Goal: Task Accomplishment & Management: Complete application form

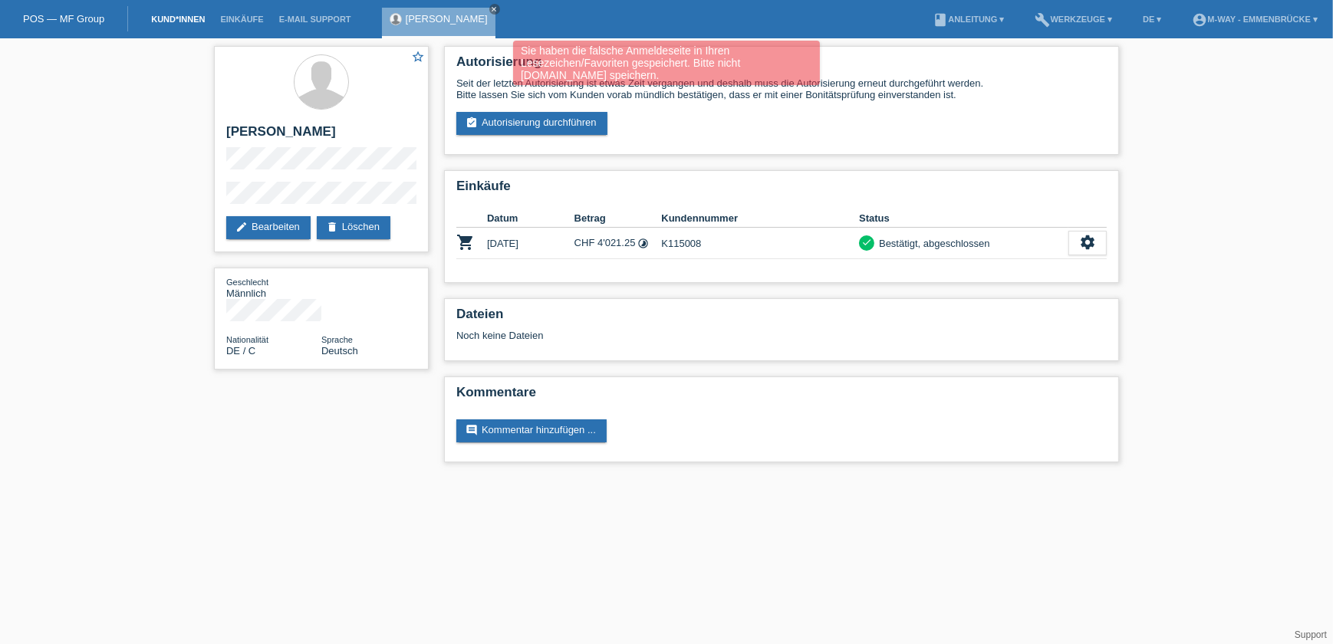
click at [194, 18] on link "Kund*innen" at bounding box center [177, 19] width 69 height 9
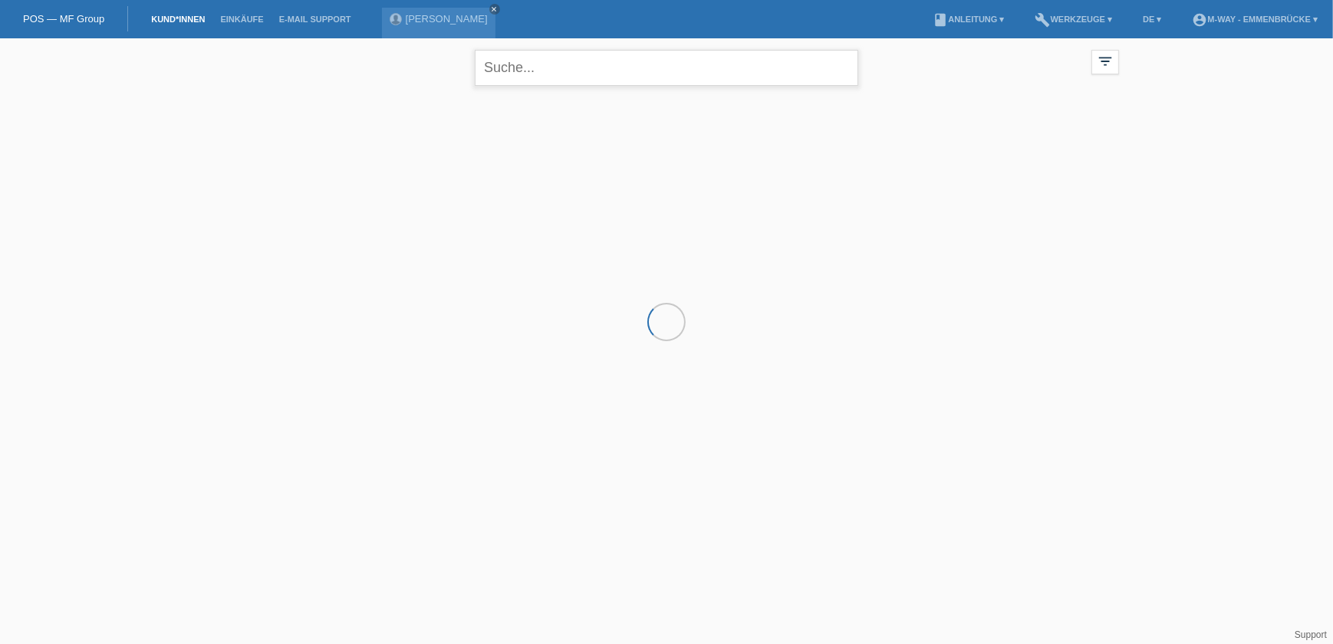
click at [522, 72] on input "text" at bounding box center [667, 68] width 384 height 36
click at [496, 1] on div "Sebastian Rudolph close" at bounding box center [442, 19] width 121 height 38
click at [494, 8] on icon "close" at bounding box center [495, 9] width 8 height 8
click at [174, 14] on li "Kund*innen" at bounding box center [177, 19] width 69 height 39
click at [179, 25] on li "Kund*innen" at bounding box center [177, 19] width 69 height 39
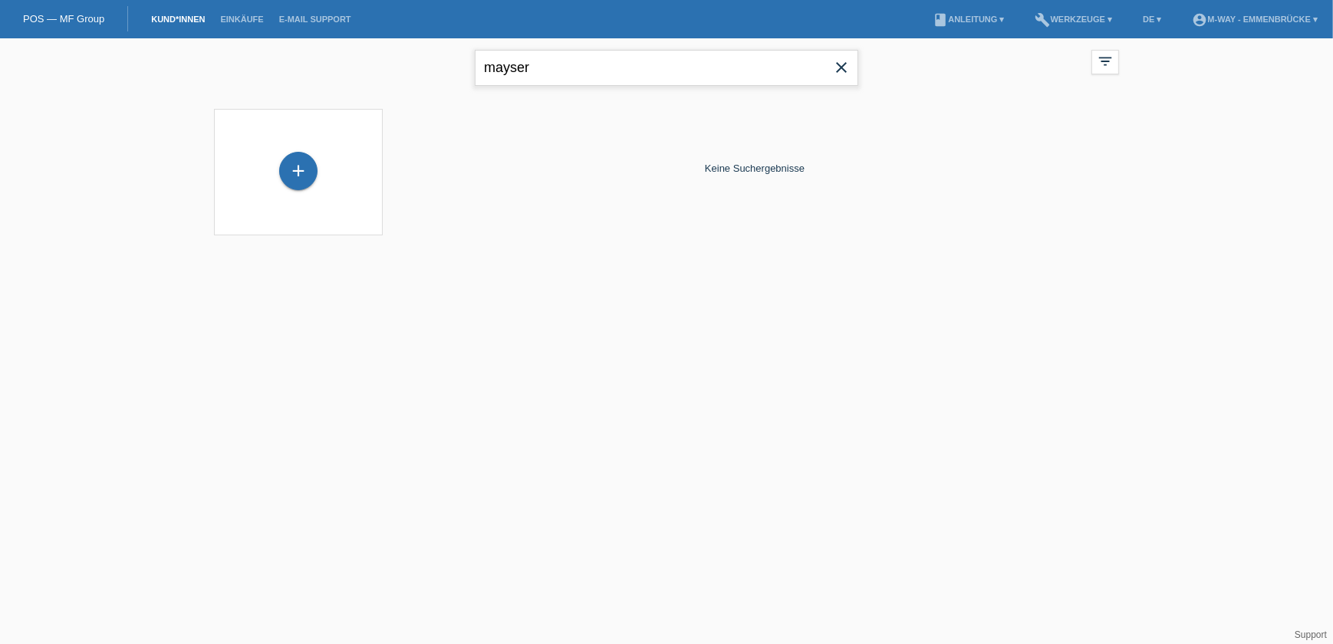
click at [574, 70] on input "mayser" at bounding box center [667, 68] width 384 height 36
drag, startPoint x: 550, startPoint y: 69, endPoint x: 391, endPoint y: 80, distance: 159.9
click at [391, 80] on div "mayser close filter_list view_module Alle Kund*innen anzeigen star Markierte Ku…" at bounding box center [666, 65] width 921 height 55
type input "r"
type input "Ojopi"
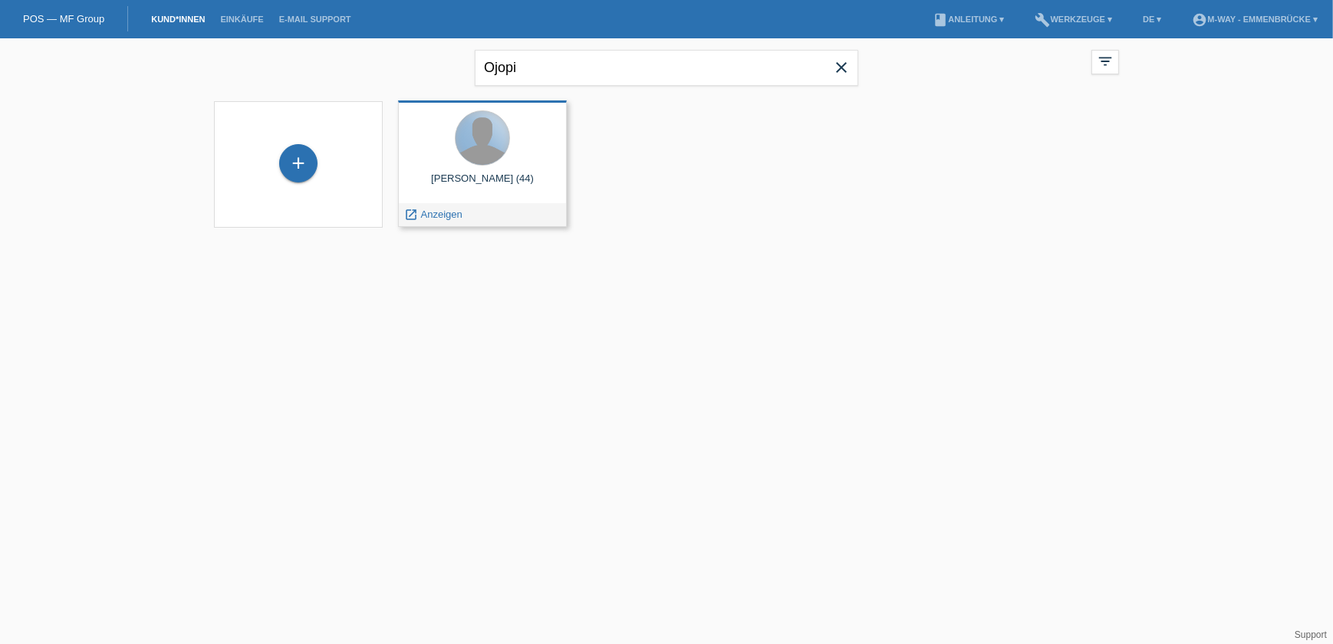
click at [490, 160] on div at bounding box center [483, 138] width 54 height 54
click at [439, 216] on span "Anzeigen" at bounding box center [441, 215] width 41 height 12
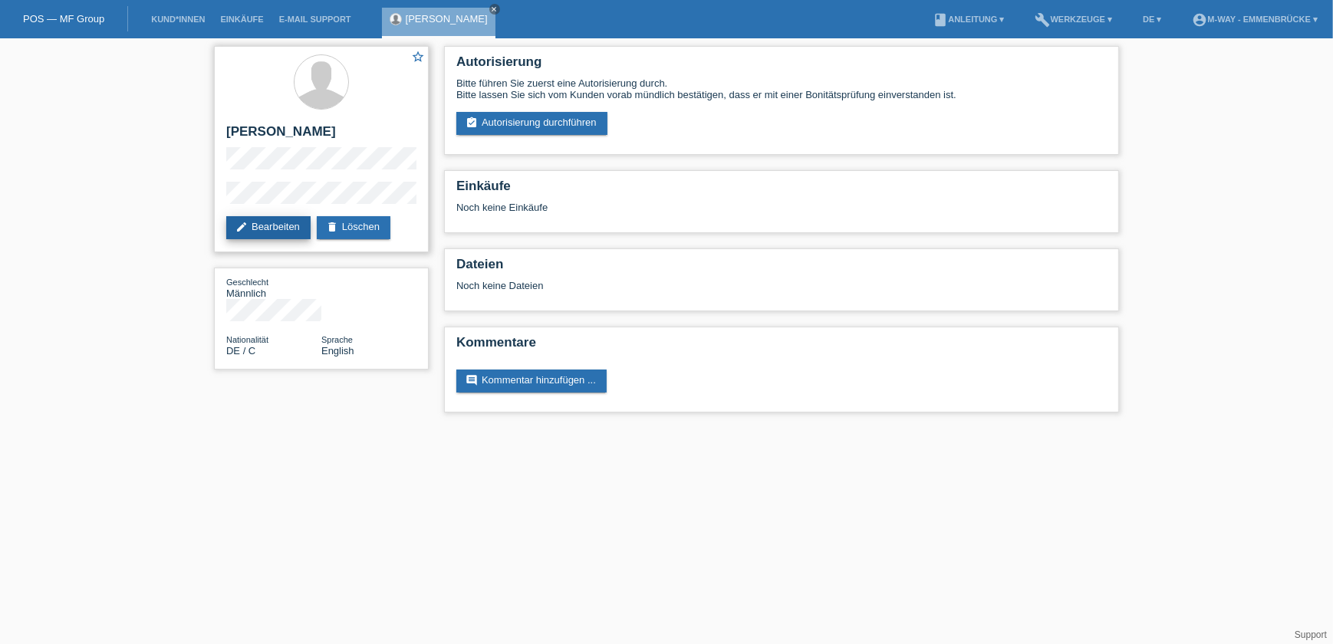
click at [269, 222] on link "edit Bearbeiten" at bounding box center [268, 227] width 84 height 23
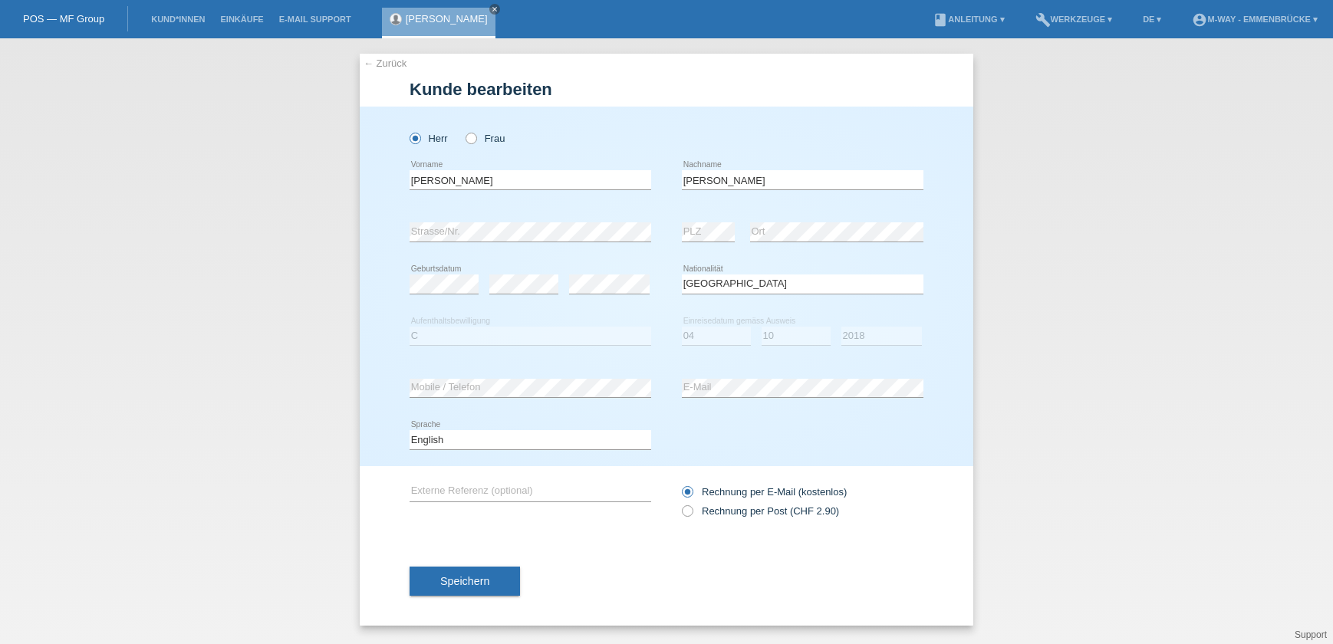
select select "DE"
select select "C"
select select "04"
select select "10"
select select "2018"
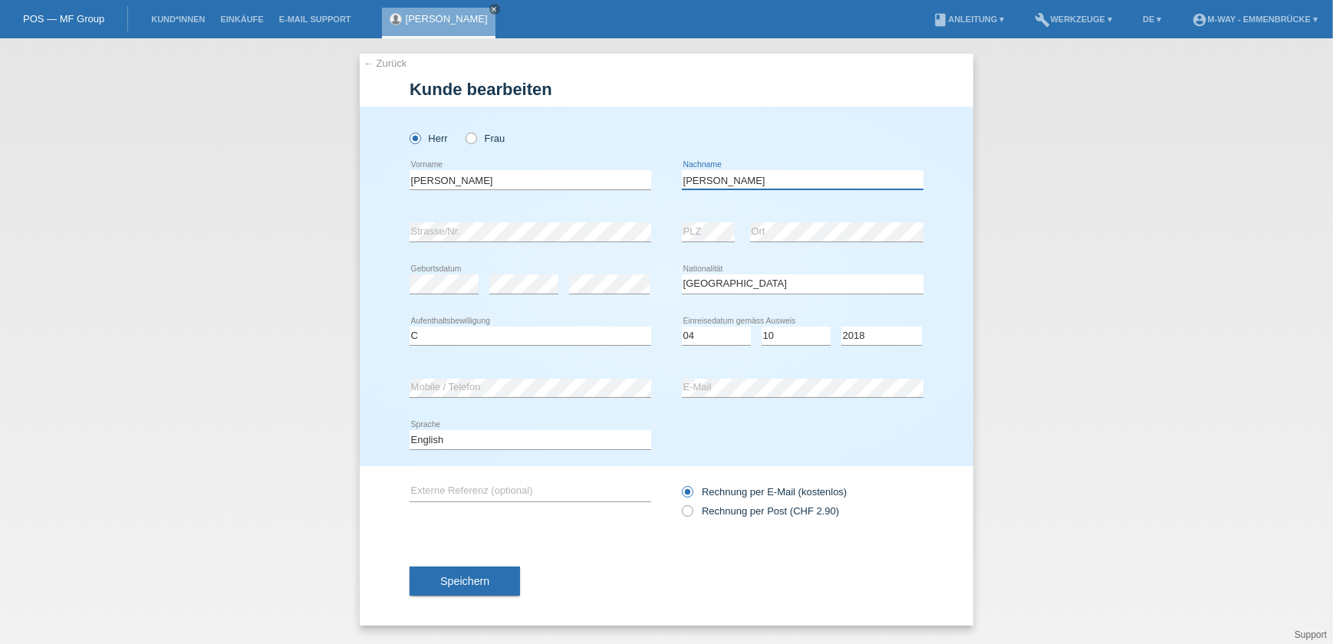
click at [727, 181] on input "Ojopi Mayer" at bounding box center [803, 179] width 242 height 19
type input "Ojopi Mayser"
click at [506, 588] on button "Speichern" at bounding box center [465, 581] width 110 height 29
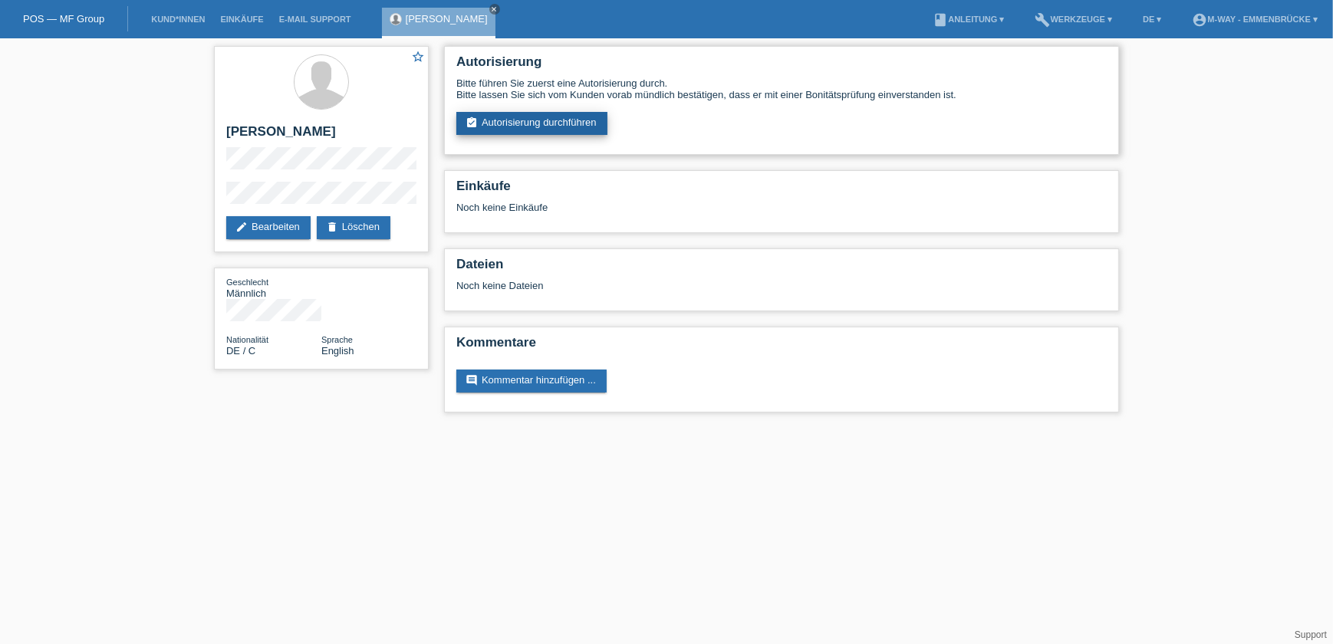
click at [524, 119] on link "assignment_turned_in Autorisierung durchführen" at bounding box center [531, 123] width 151 height 23
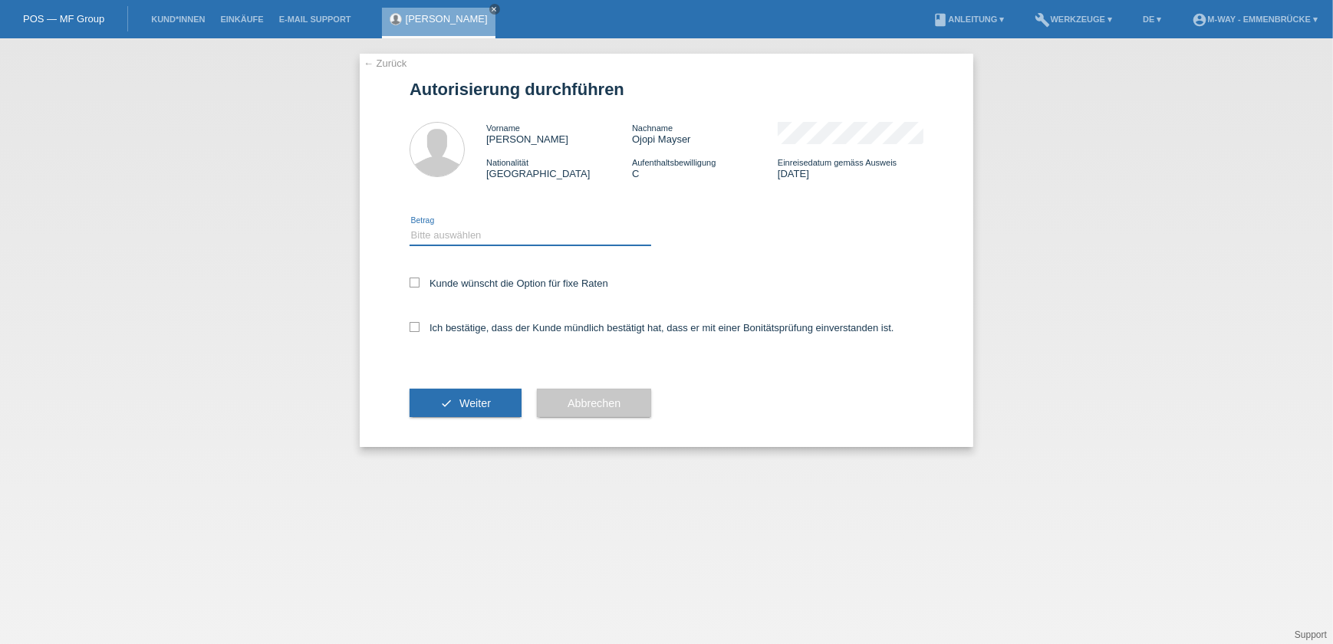
click at [489, 237] on select "Bitte auswählen CHF 1.00 - CHF 499.00 CHF 500.00 - CHF 1'999.00 CHF 2'000.00 - …" at bounding box center [531, 235] width 242 height 18
select select "3"
click at [410, 226] on select "Bitte auswählen CHF 1.00 - CHF 499.00 CHF 500.00 - CHF 1'999.00 CHF 2'000.00 - …" at bounding box center [531, 235] width 242 height 18
click at [418, 278] on icon at bounding box center [415, 283] width 10 height 10
click at [418, 278] on input "Kunde wünscht die Option für fixe Raten" at bounding box center [415, 283] width 10 height 10
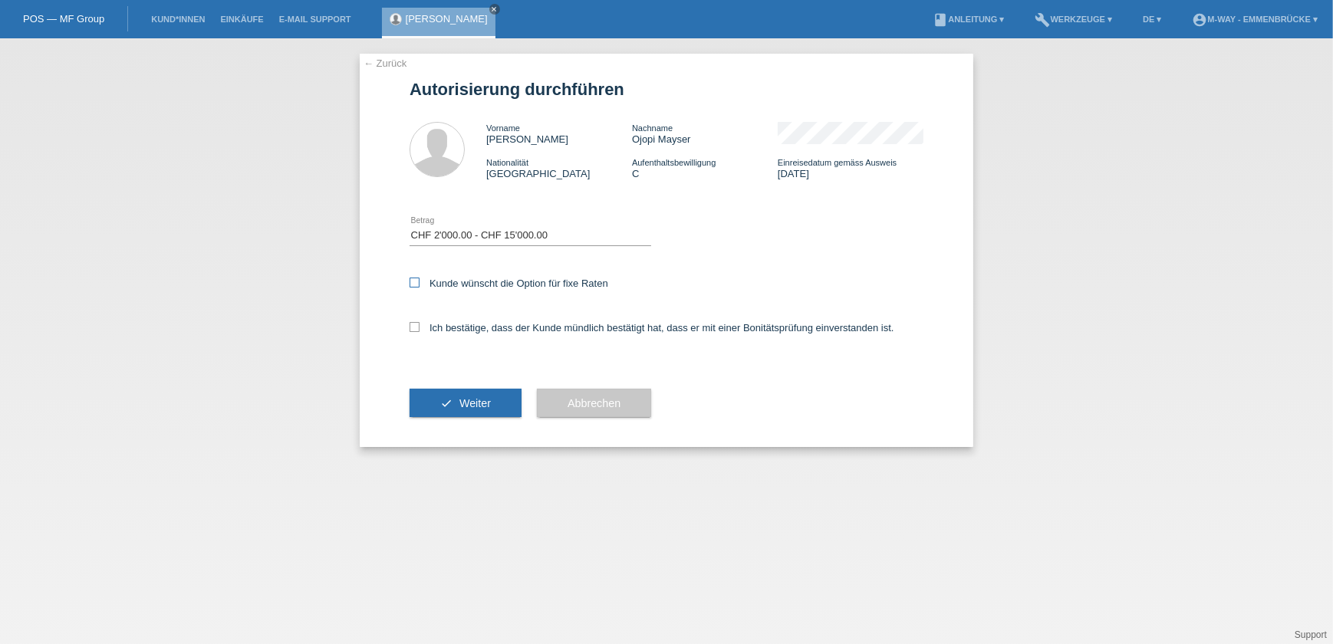
checkbox input "true"
click at [415, 328] on icon at bounding box center [415, 327] width 10 height 10
click at [415, 328] on input "Ich bestätige, dass der Kunde mündlich bestätigt hat, dass er mit einer Bonität…" at bounding box center [415, 327] width 10 height 10
checkbox input "true"
click at [439, 395] on button "check Weiter" at bounding box center [466, 403] width 112 height 29
